Goal: Transaction & Acquisition: Purchase product/service

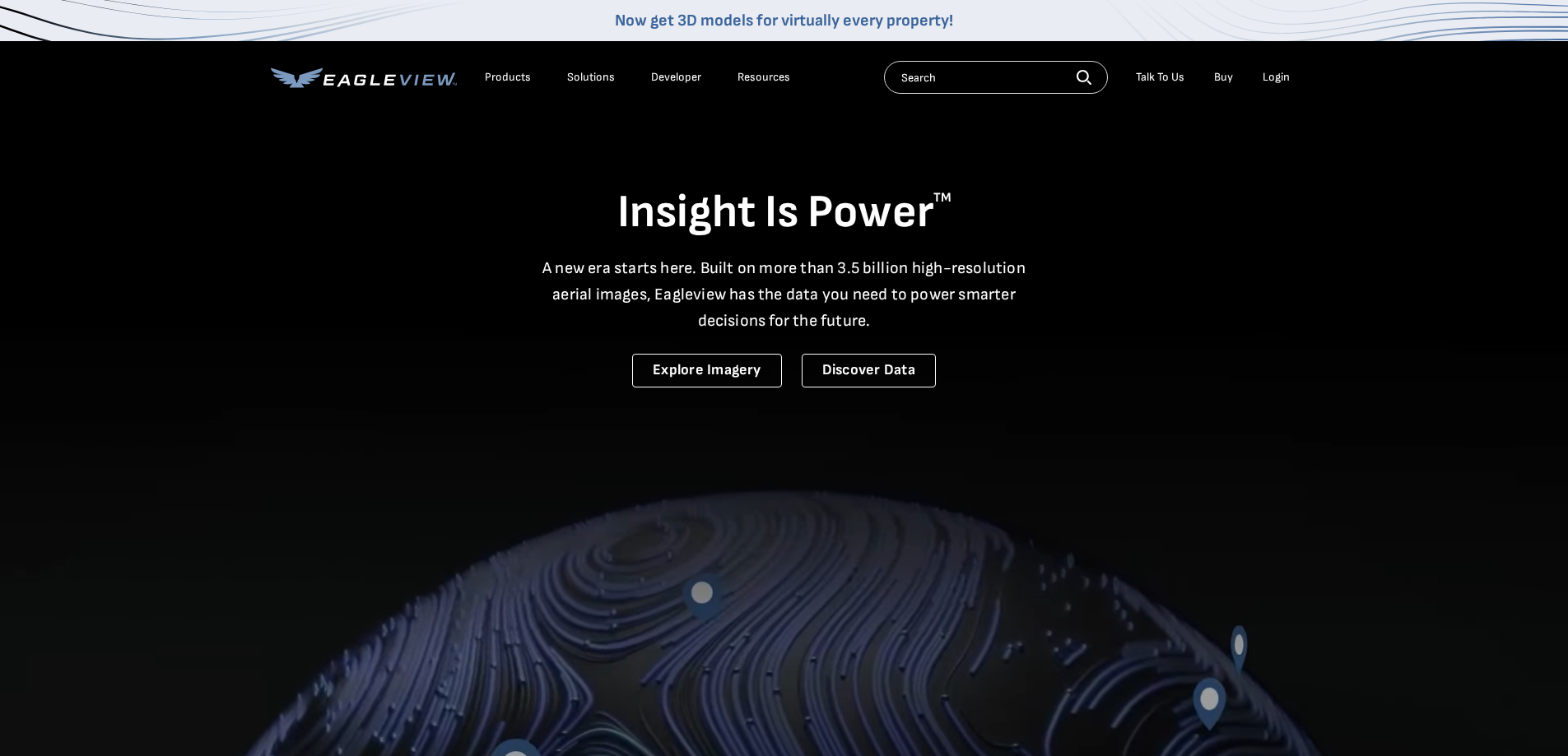
click at [1276, 81] on div "Login" at bounding box center [1275, 77] width 27 height 15
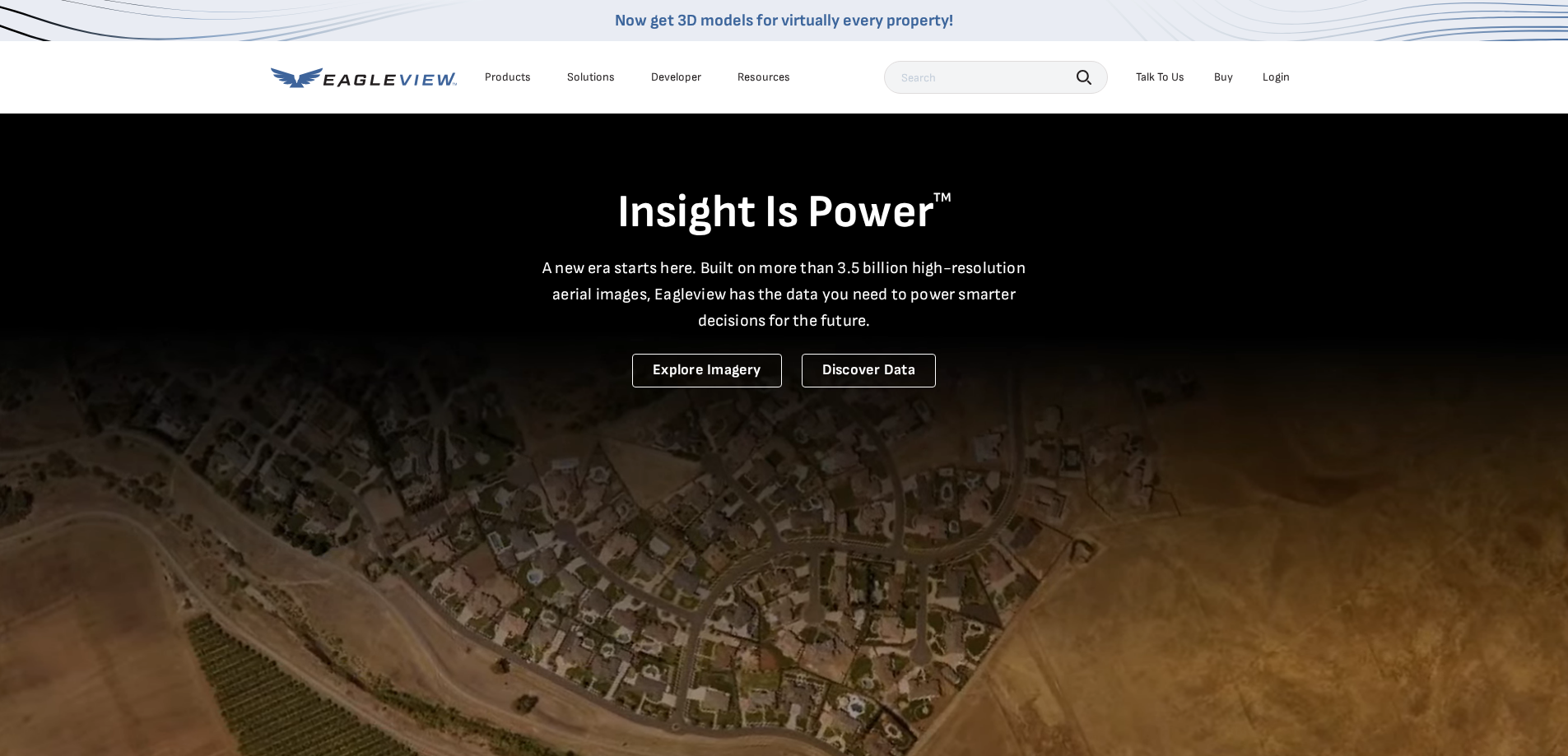
click at [1274, 75] on div "Login" at bounding box center [1275, 77] width 27 height 15
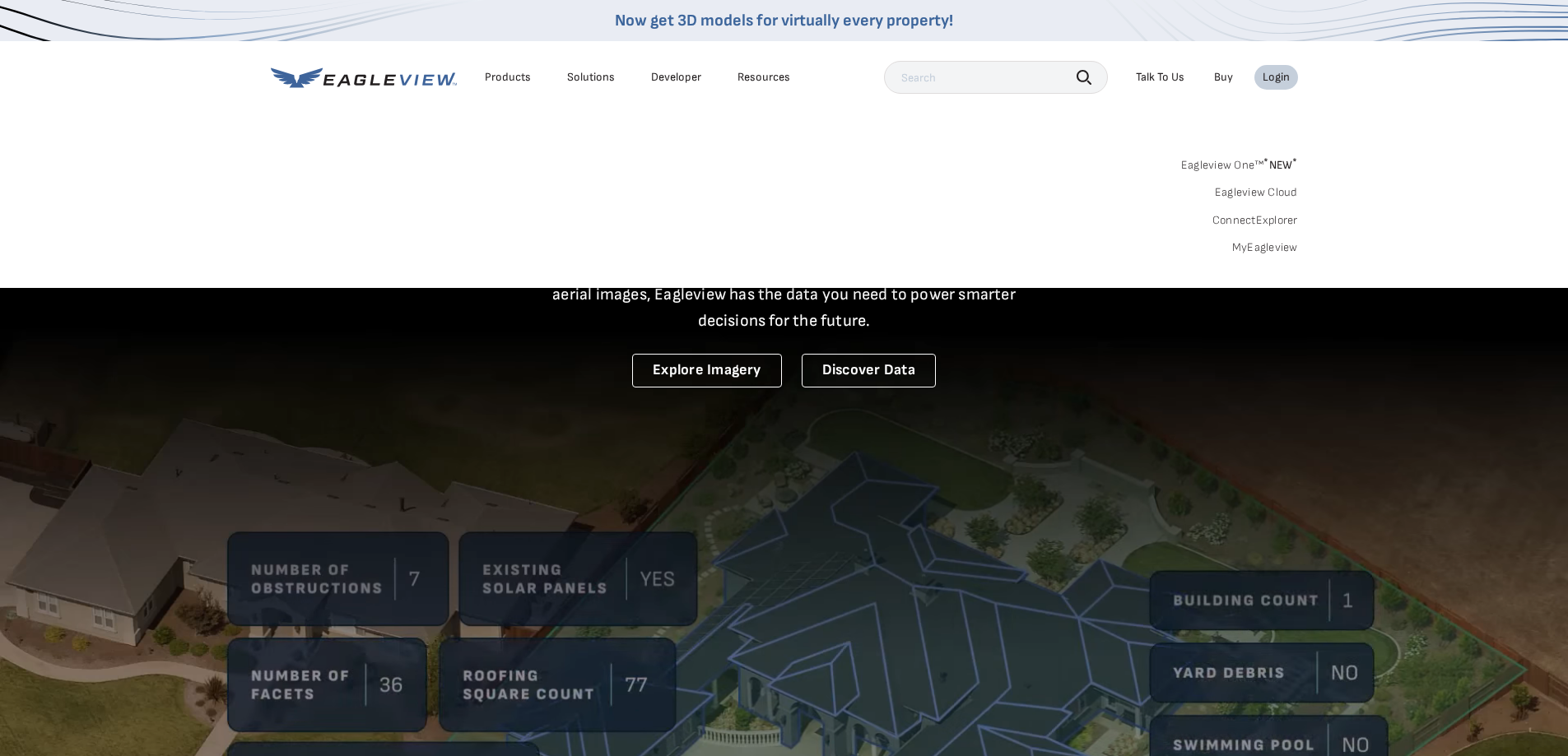
click at [1260, 249] on div "Search Products Our Product Areas Imagery 1-Inch GSD Aerial Imagery *" at bounding box center [784, 210] width 1568 height 154
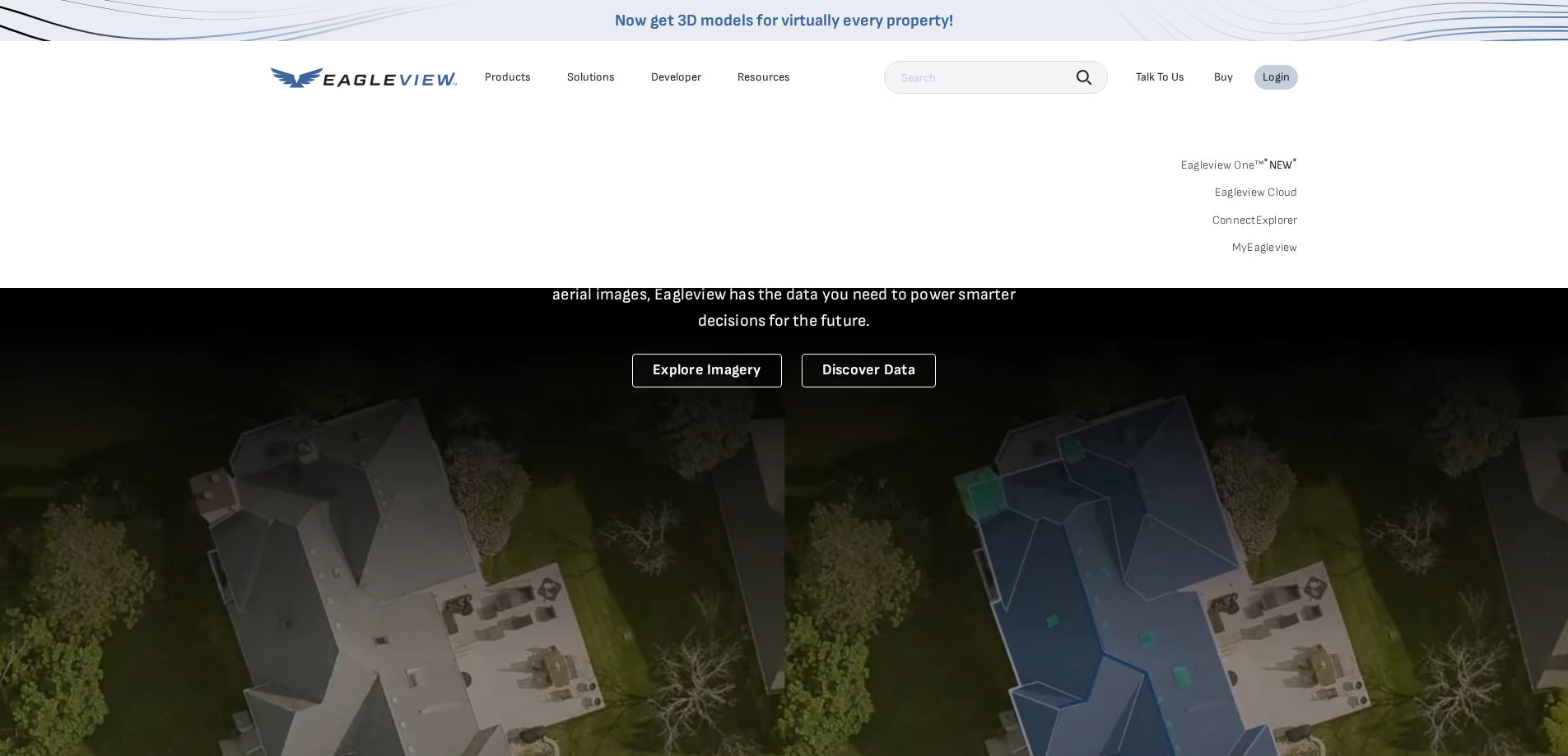
click at [1260, 249] on link "MyEagleview" at bounding box center [1265, 247] width 66 height 15
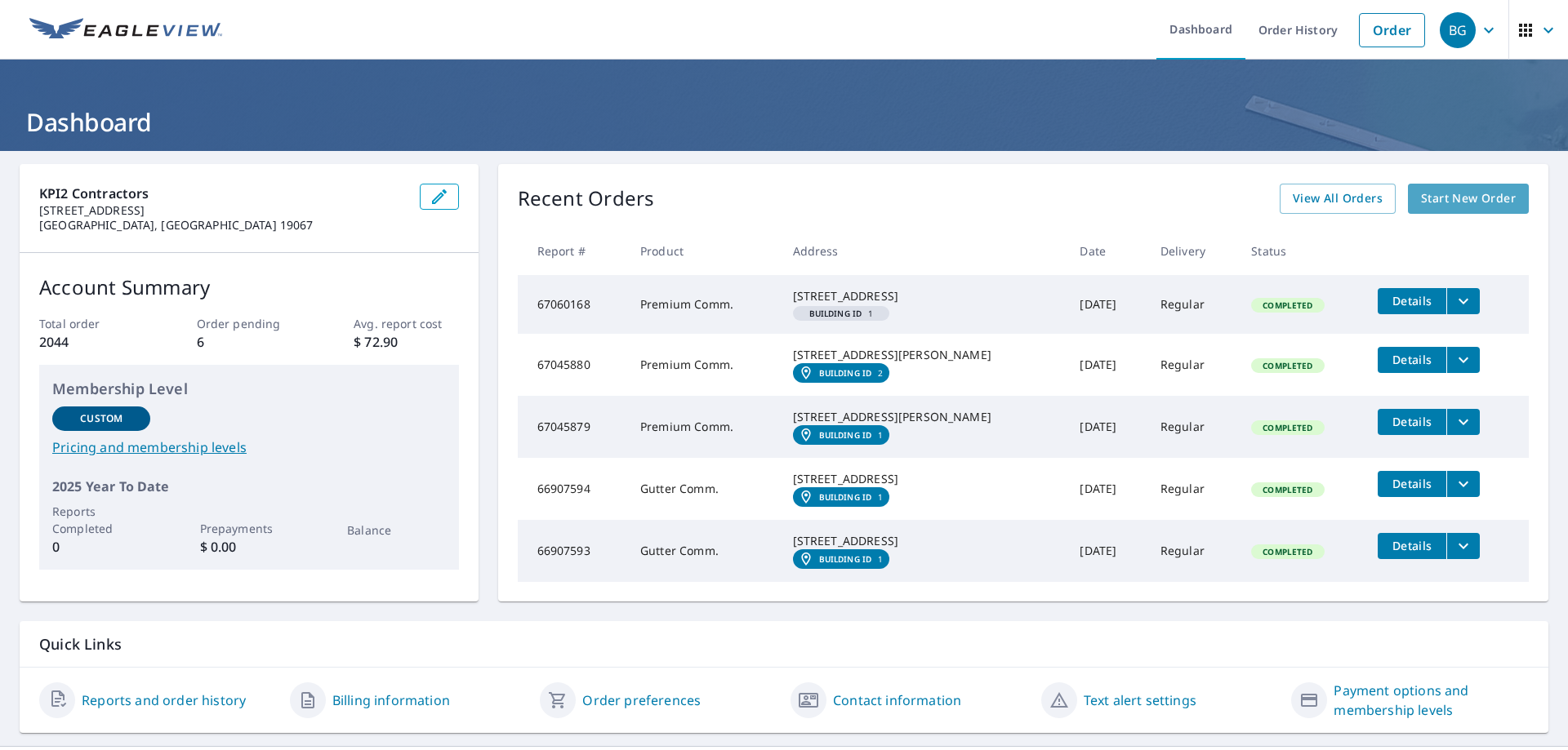
click at [1462, 197] on span "Start New Order" at bounding box center [1468, 198] width 95 height 20
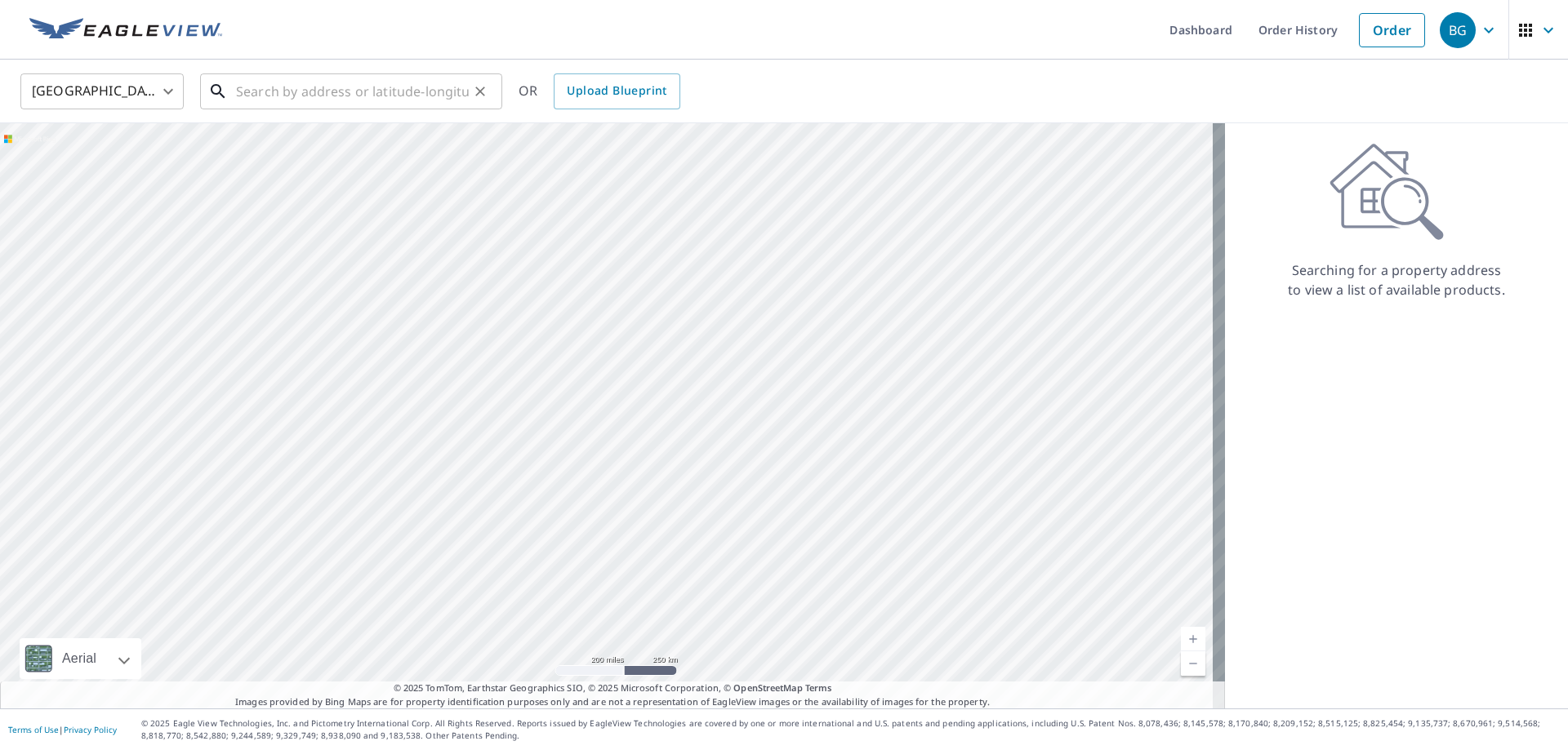
click at [285, 98] on input "text" at bounding box center [352, 91] width 232 height 46
paste input "48 Coriander Way, Englewood, NJ 07631"
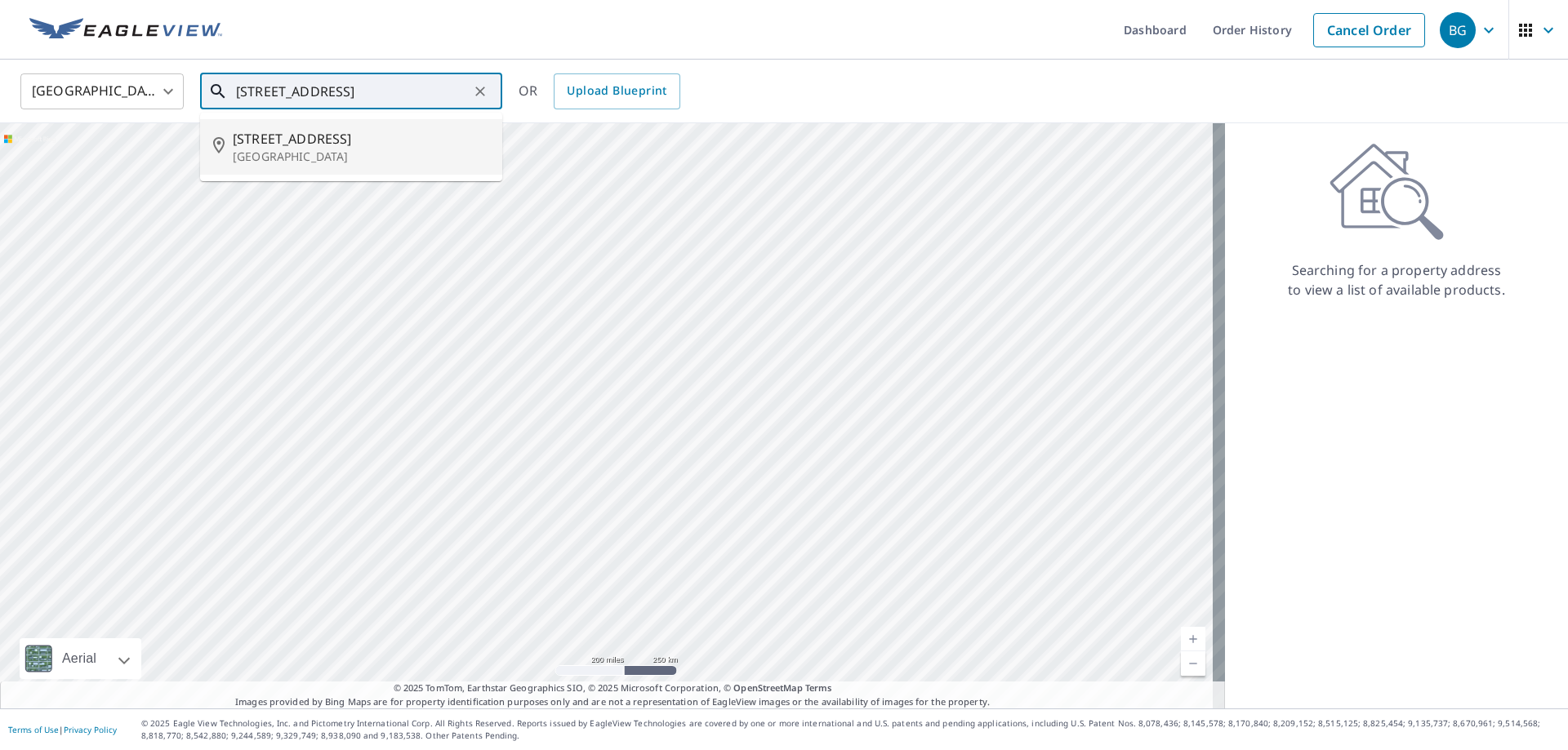
click at [290, 139] on span "48 Coriander Way" at bounding box center [360, 138] width 257 height 20
type input "48 Coriander Way Englewood, NJ 07631"
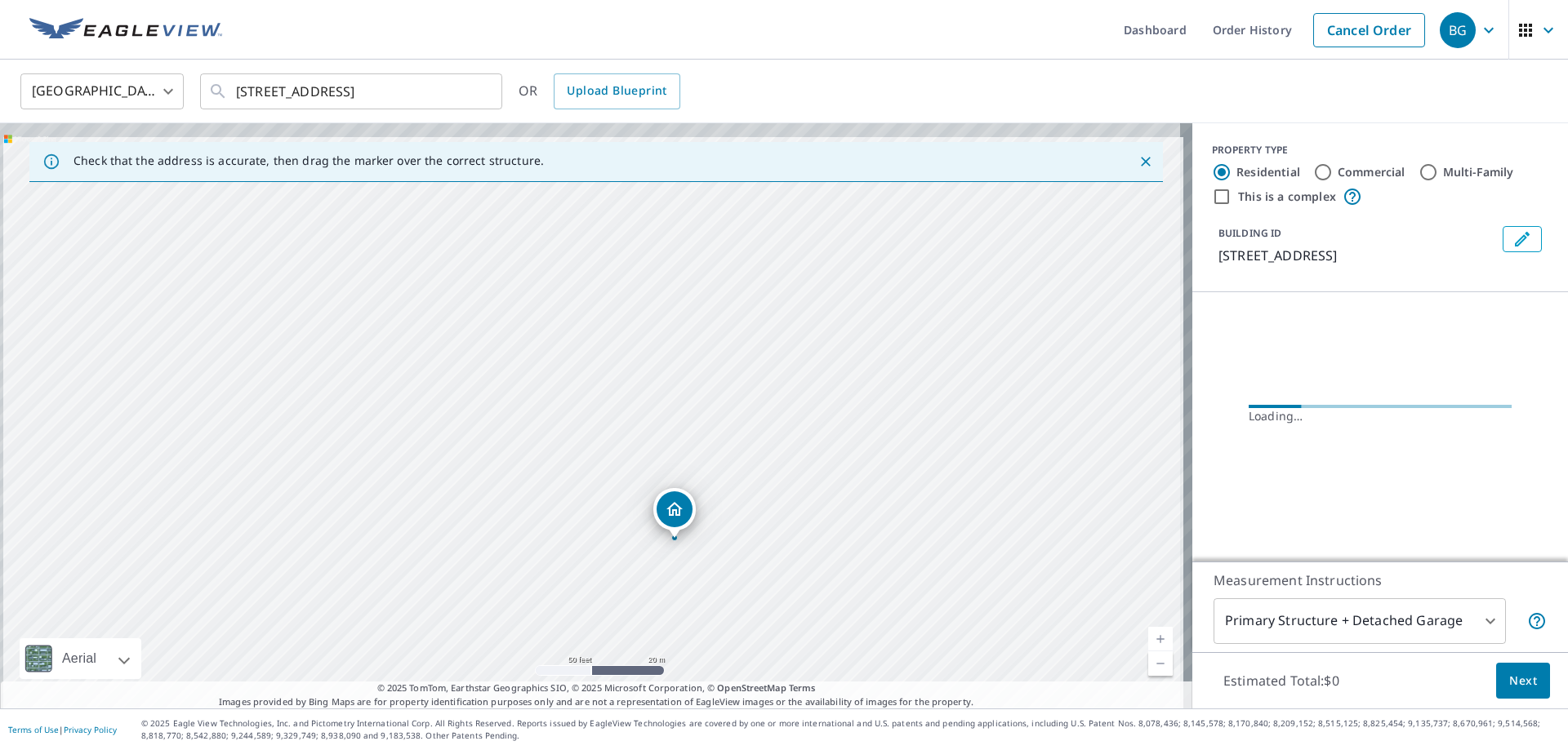
drag, startPoint x: 712, startPoint y: 280, endPoint x: 768, endPoint y: 427, distance: 157.3
click at [767, 427] on div "48 Coriander Way Englewood, NJ 07631" at bounding box center [596, 416] width 1192 height 586
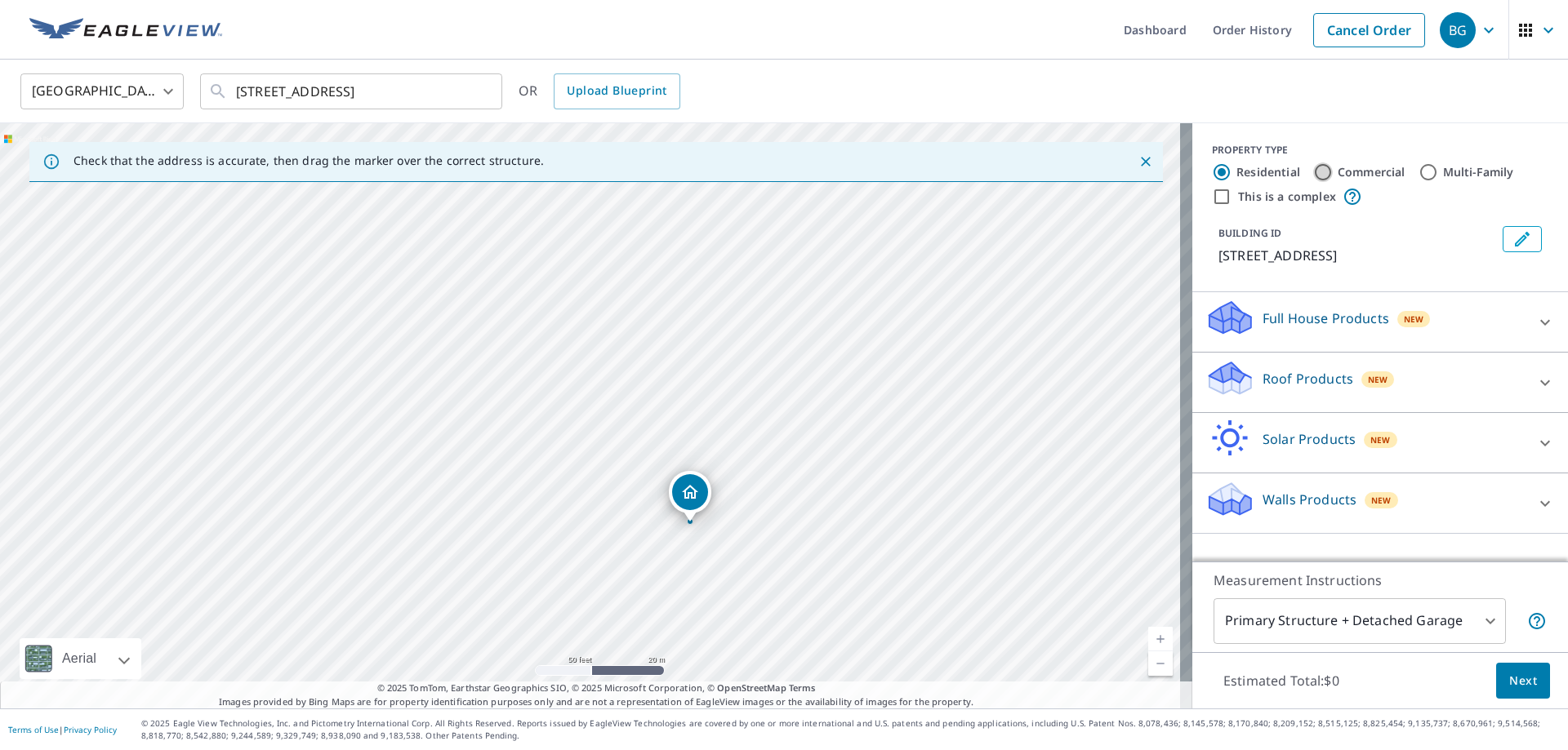
click at [1313, 175] on input "Commercial" at bounding box center [1323, 172] width 20 height 20
radio input "true"
type input "4"
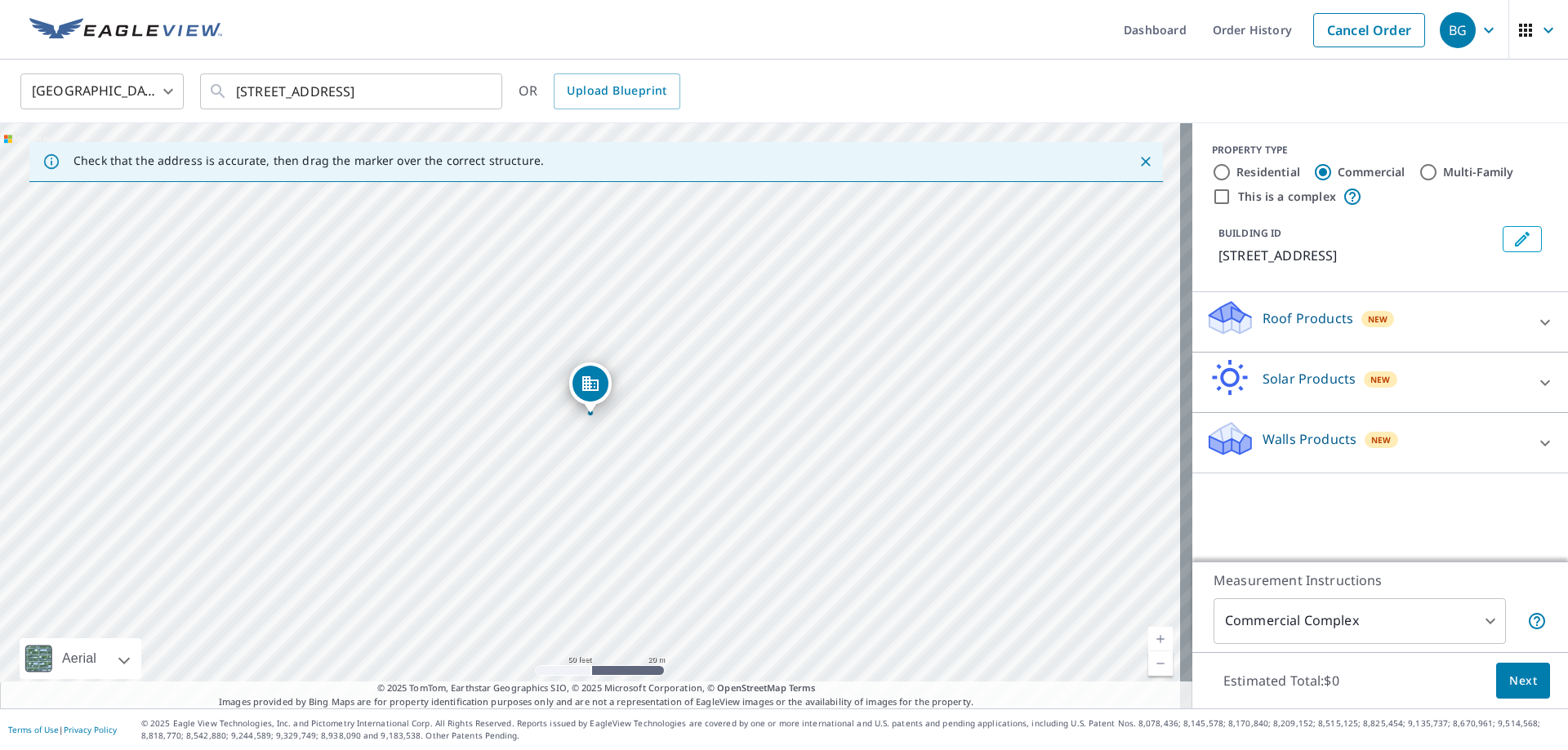
click at [1212, 197] on input "This is a complex" at bounding box center [1222, 197] width 20 height 20
checkbox input "true"
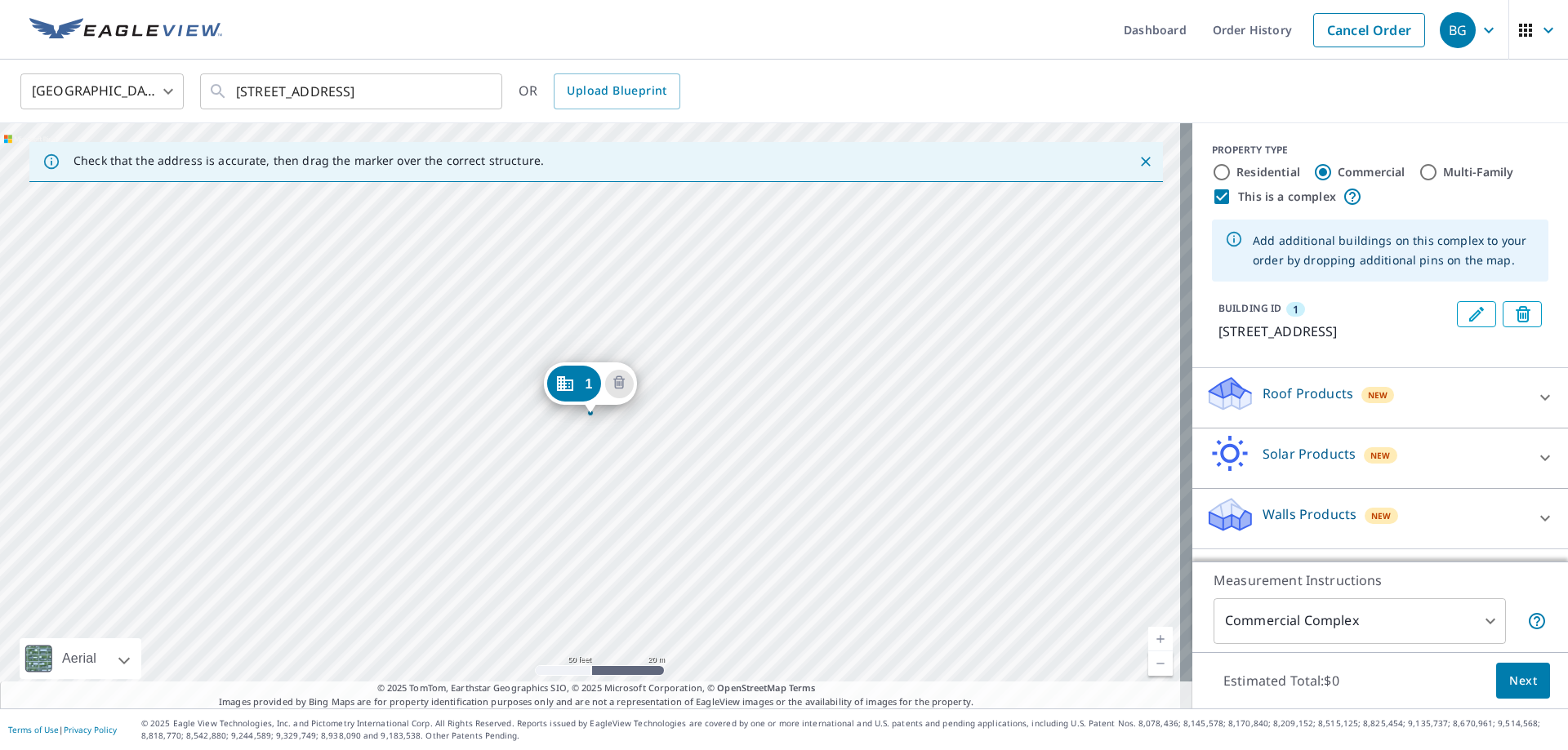
click at [553, 209] on div "1 48 Coriander Way Englewood, NJ 07631" at bounding box center [596, 416] width 1192 height 586
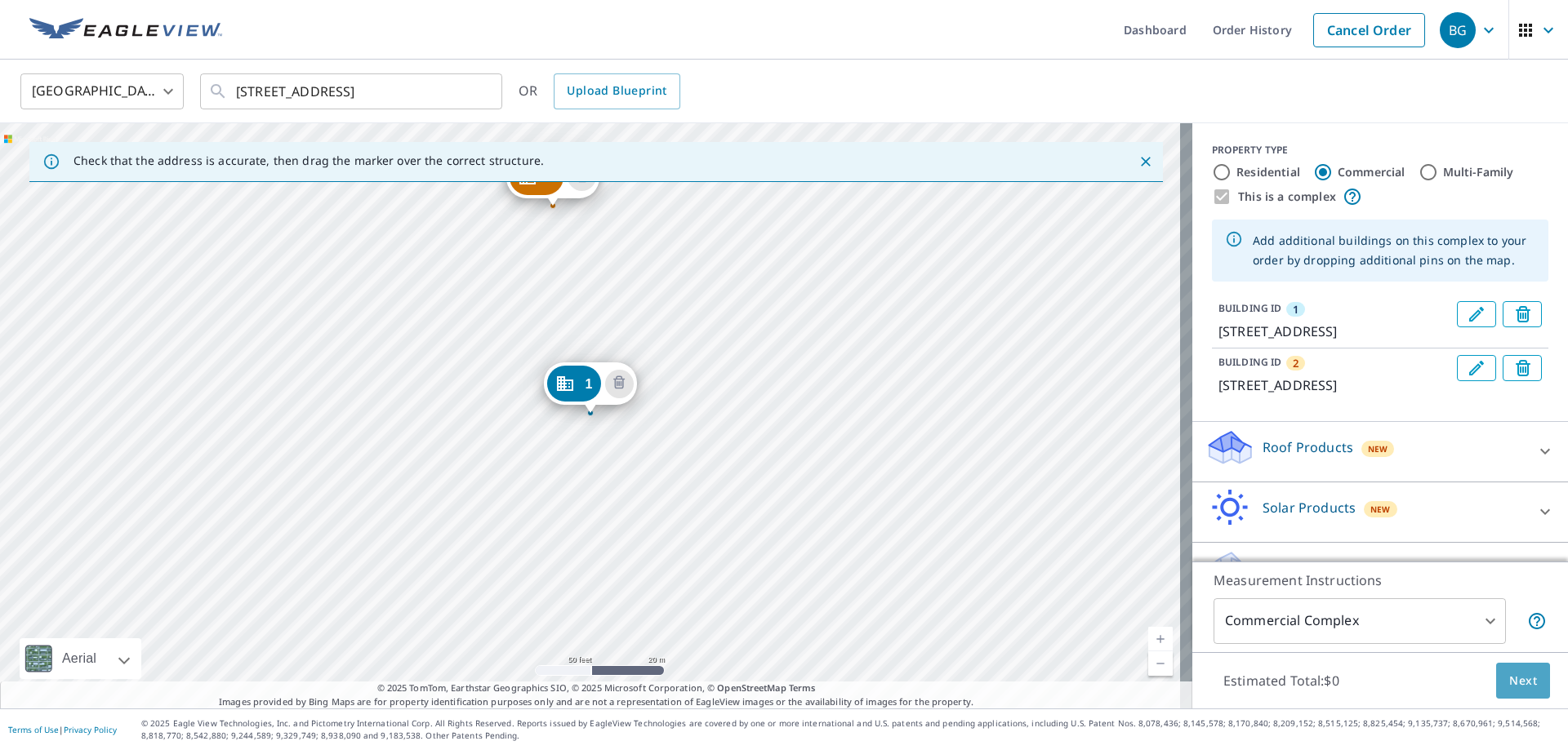
click at [1512, 683] on span "Next" at bounding box center [1523, 680] width 28 height 20
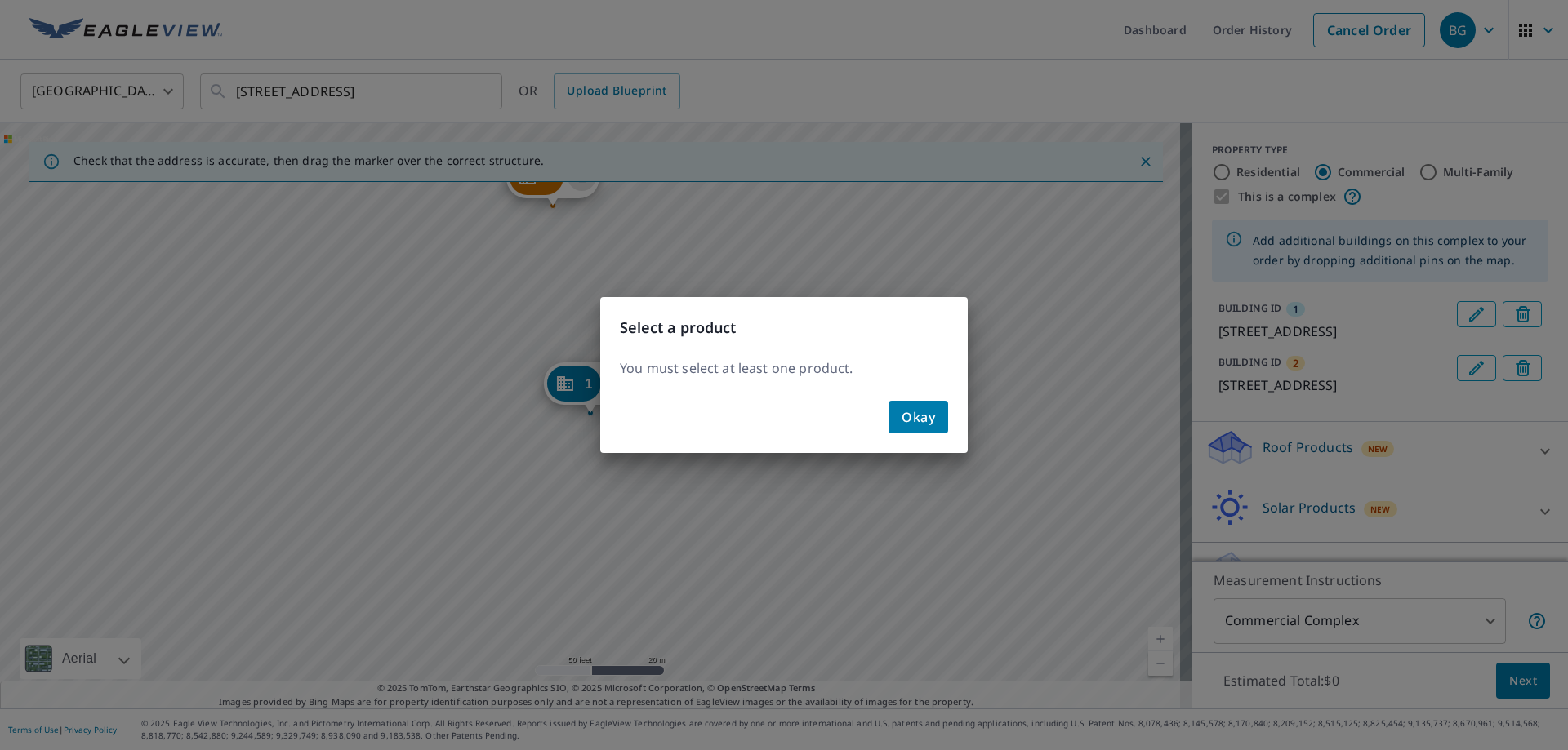
click at [913, 422] on span "Okay" at bounding box center [918, 417] width 33 height 23
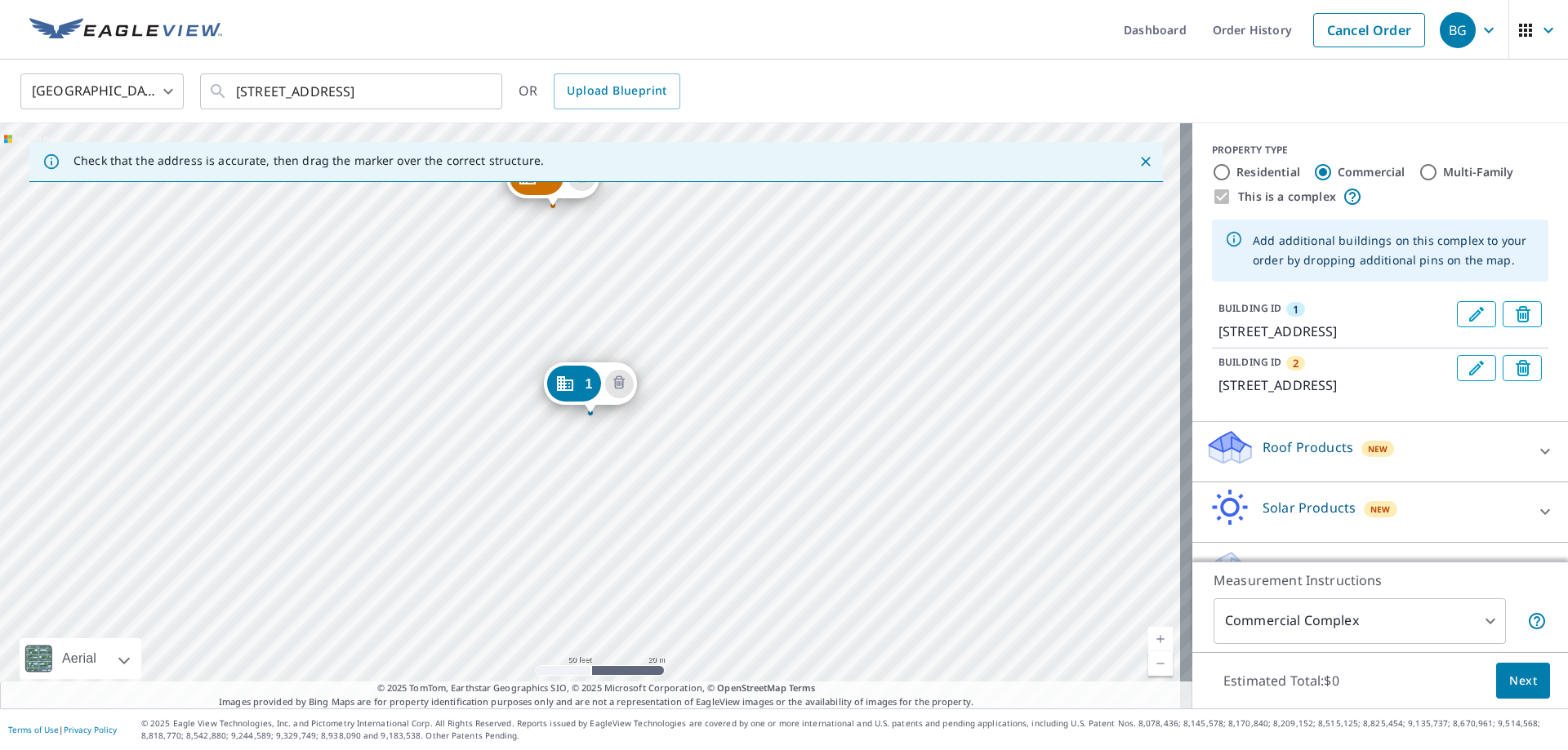
scroll to position [81, 0]
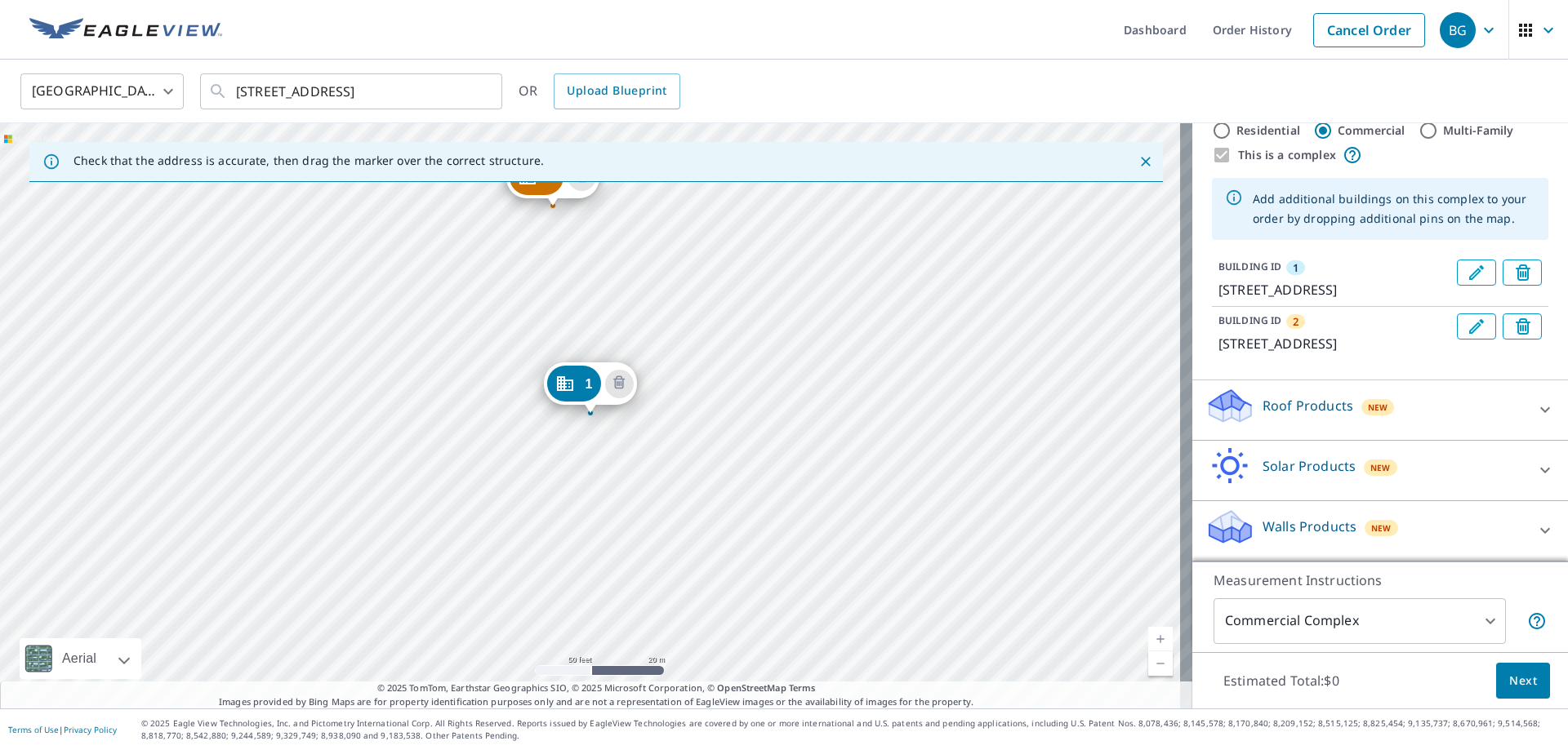
click at [1525, 406] on div at bounding box center [1545, 410] width 39 height 39
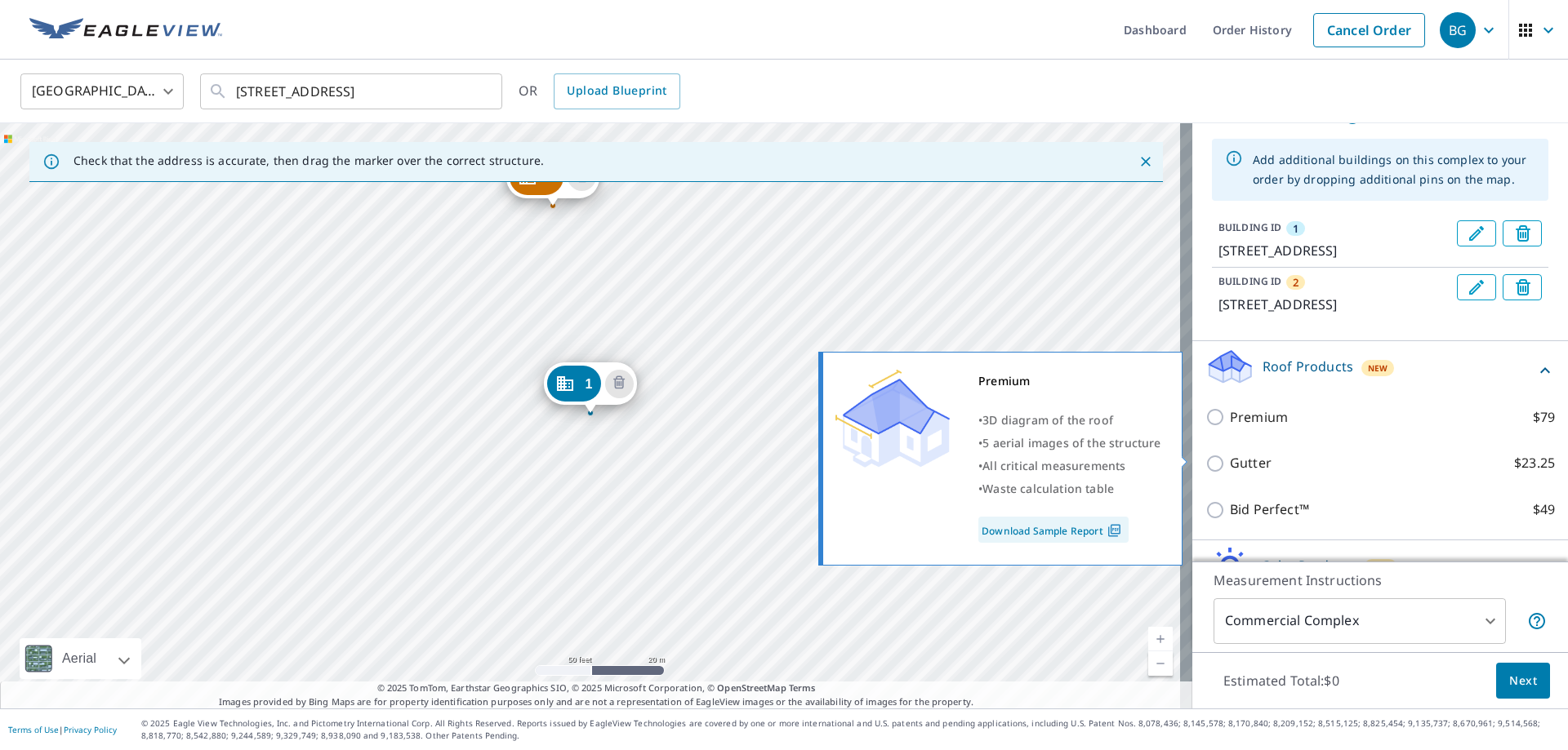
click at [1205, 427] on input "Premium $79" at bounding box center [1217, 417] width 24 height 20
checkbox input "true"
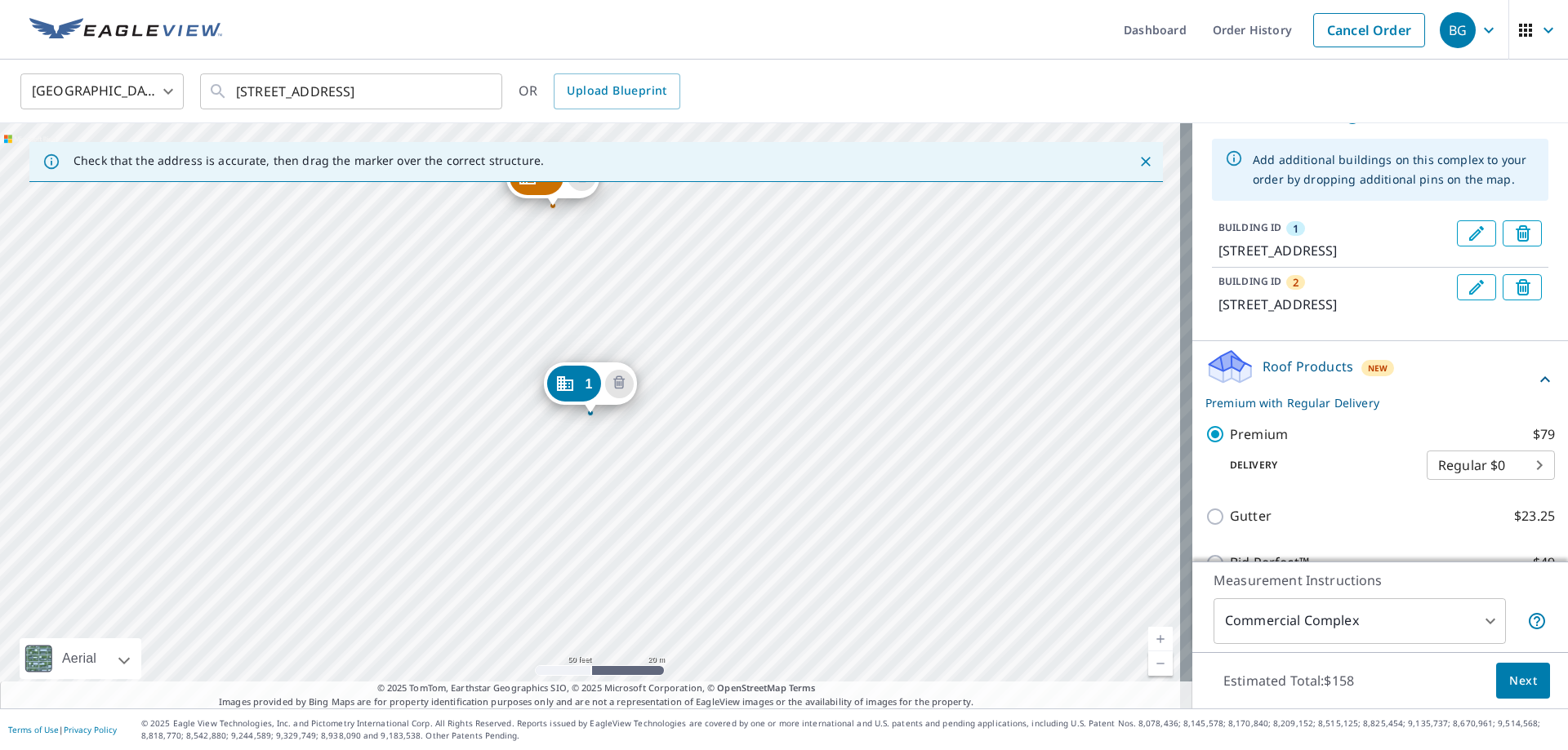
click at [1511, 682] on span "Next" at bounding box center [1523, 680] width 28 height 20
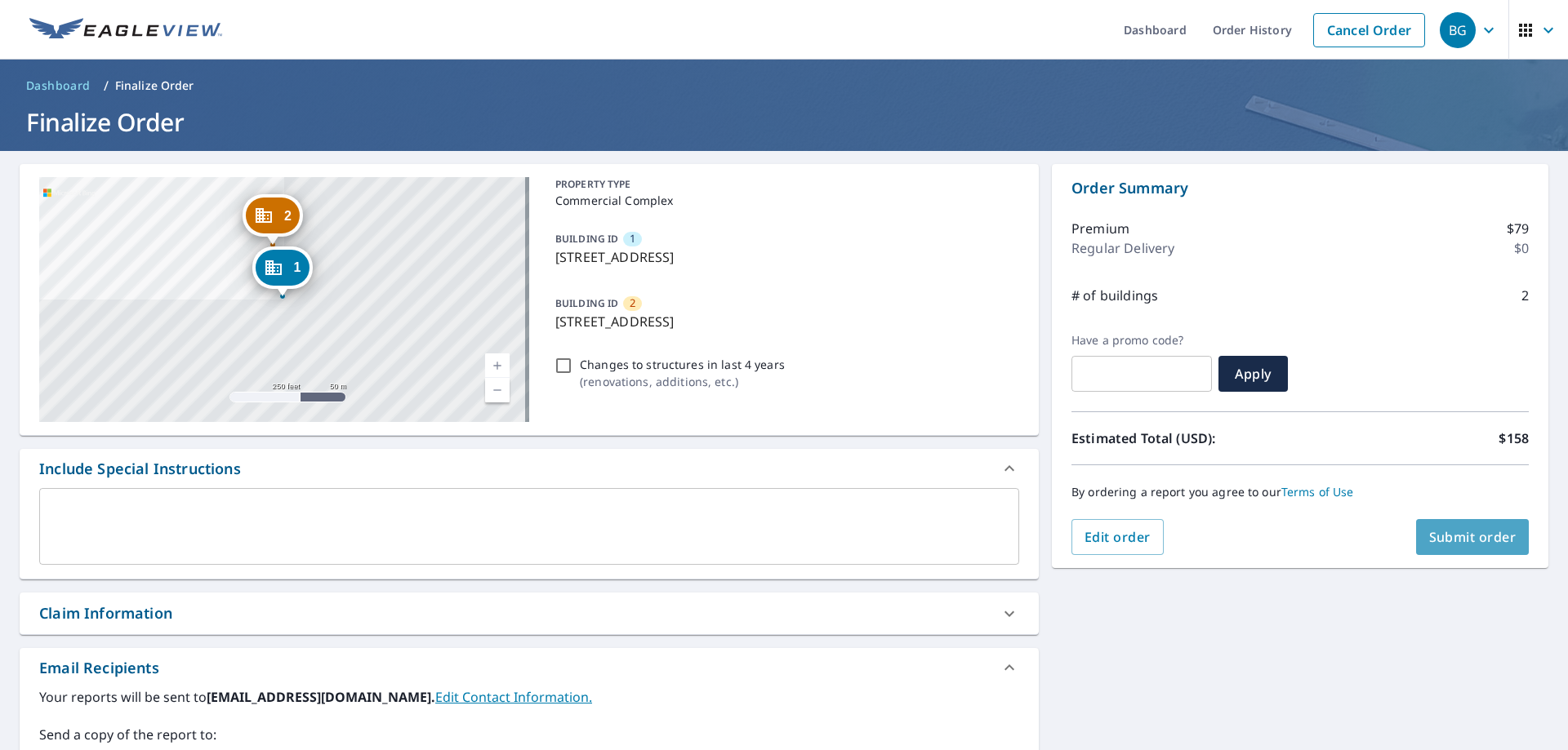
click at [1470, 540] on span "Submit order" at bounding box center [1472, 537] width 87 height 18
checkbox input "true"
